Goal: Information Seeking & Learning: Learn about a topic

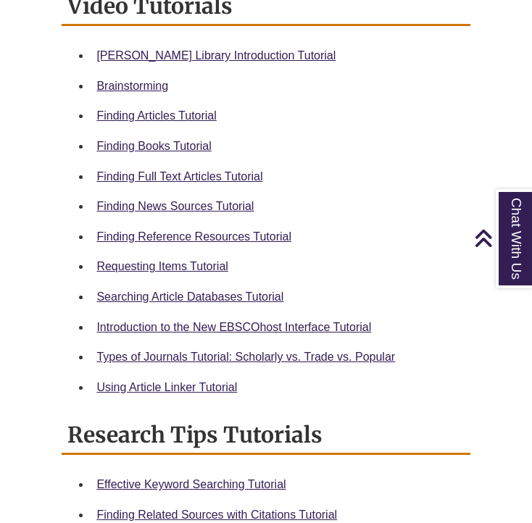
scroll to position [704, 0]
click at [140, 176] on link "Finding Full Text Articles Tutorial" at bounding box center [179, 176] width 166 height 12
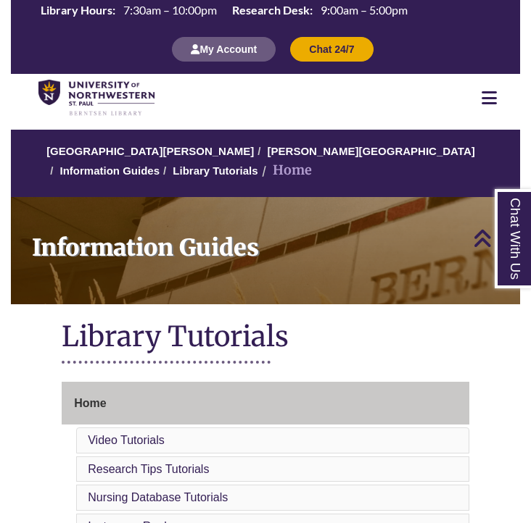
scroll to position [645, 0]
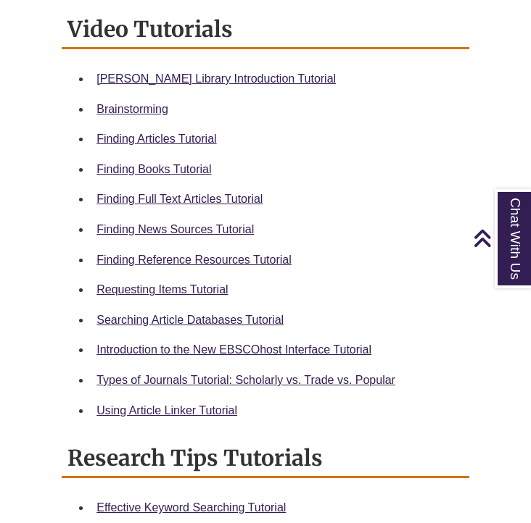
scroll to position [684, 0]
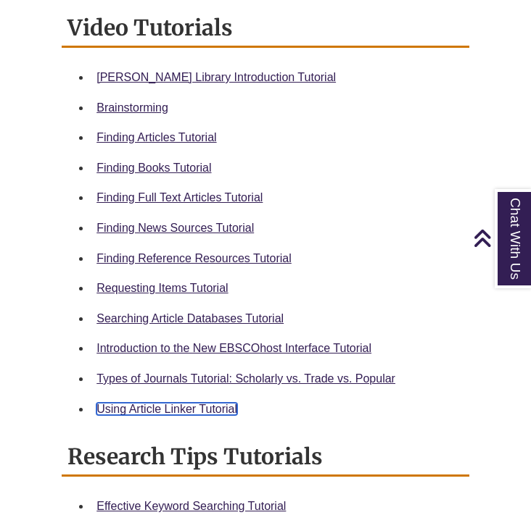
click at [179, 407] on link "Using Article Linker Tutorial" at bounding box center [166, 409] width 141 height 12
